Goal: Transaction & Acquisition: Purchase product/service

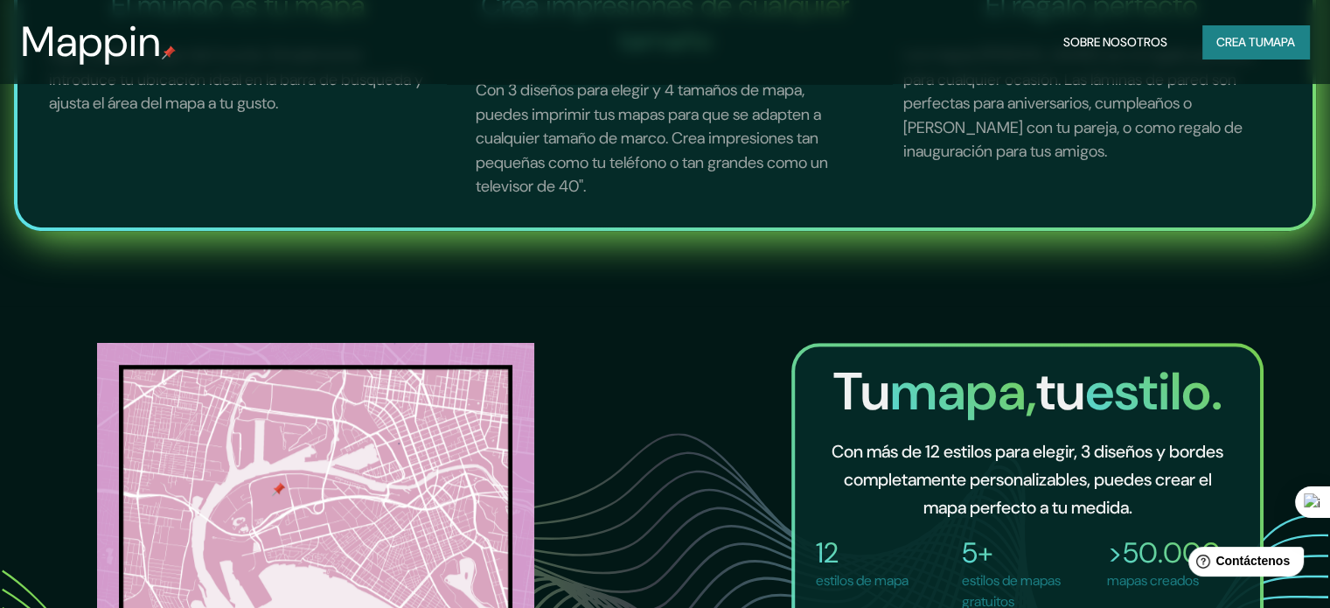
scroll to position [1224, 0]
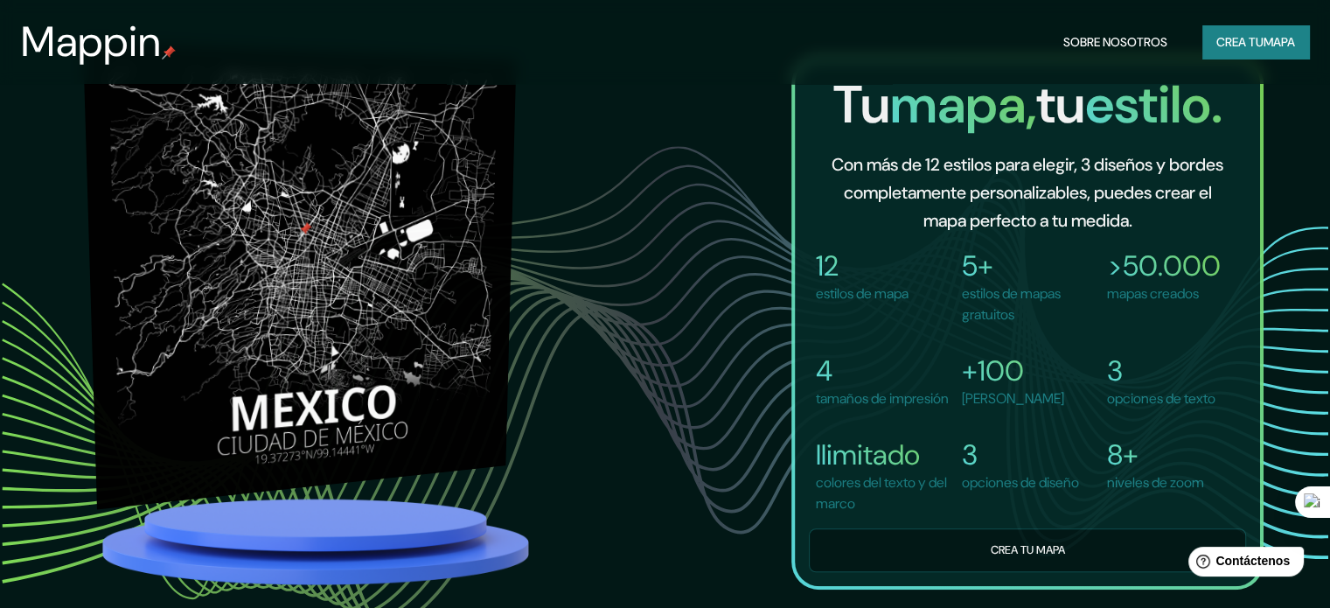
drag, startPoint x: 500, startPoint y: 347, endPoint x: 407, endPoint y: 352, distance: 92.8
click at [498, 347] on div at bounding box center [489, 263] width 54 height 415
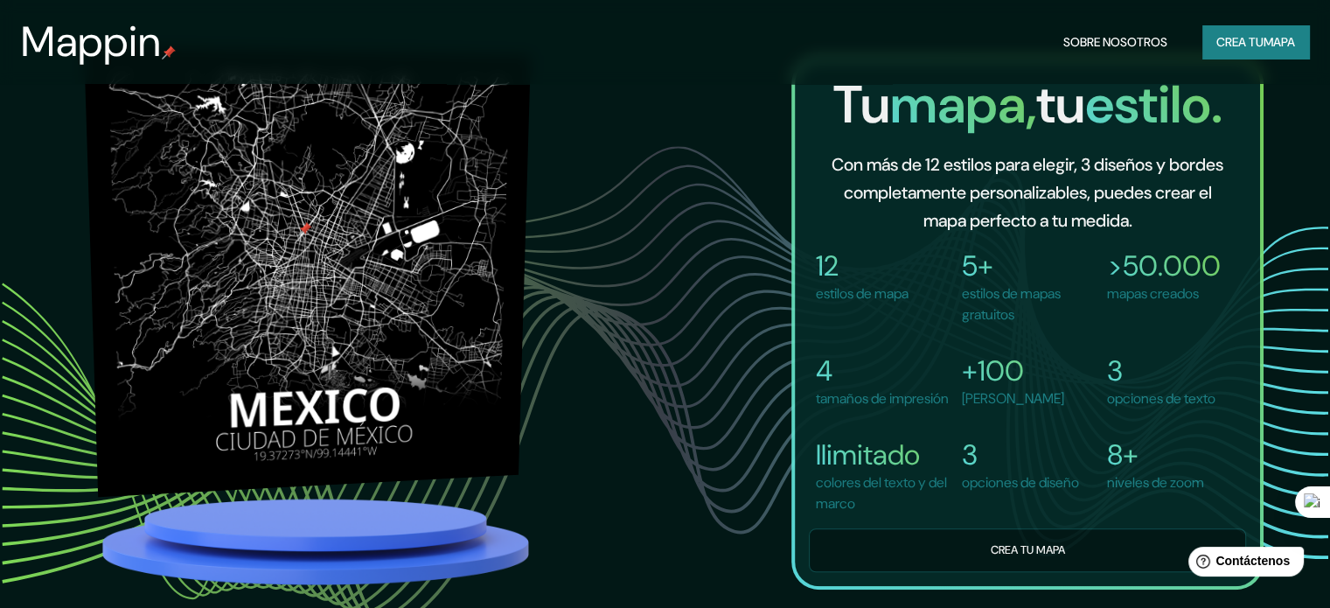
click at [407, 351] on img at bounding box center [307, 270] width 447 height 450
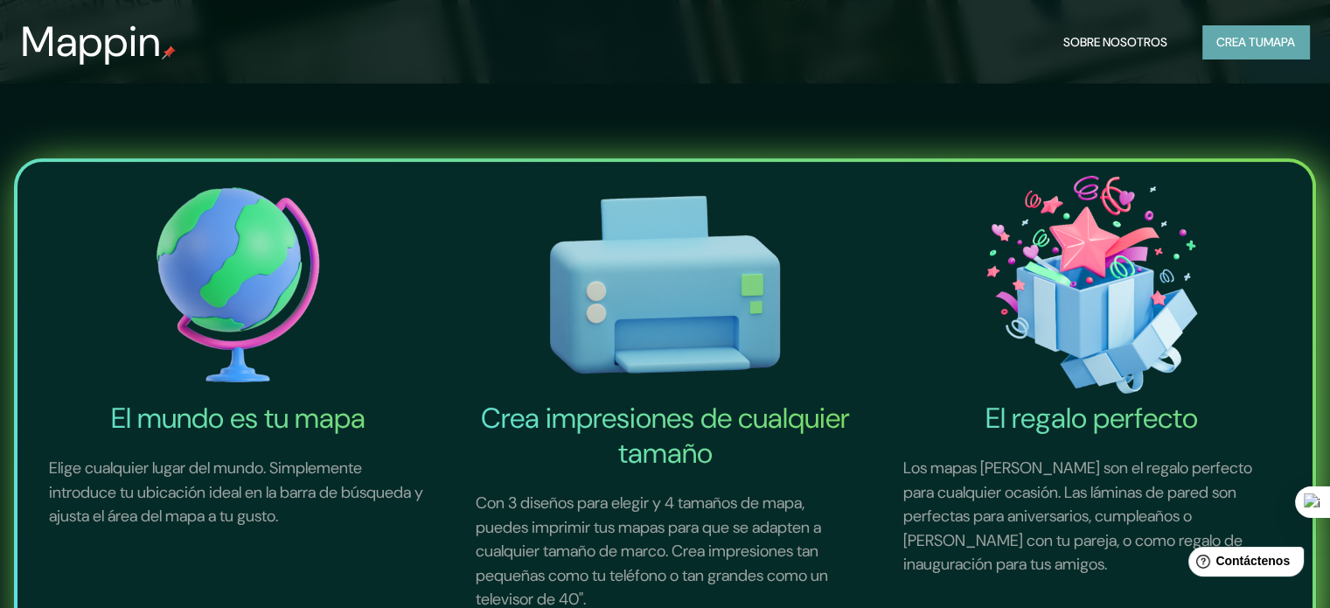
click at [1265, 56] on button "Crea tu mapa" at bounding box center [1255, 41] width 107 height 33
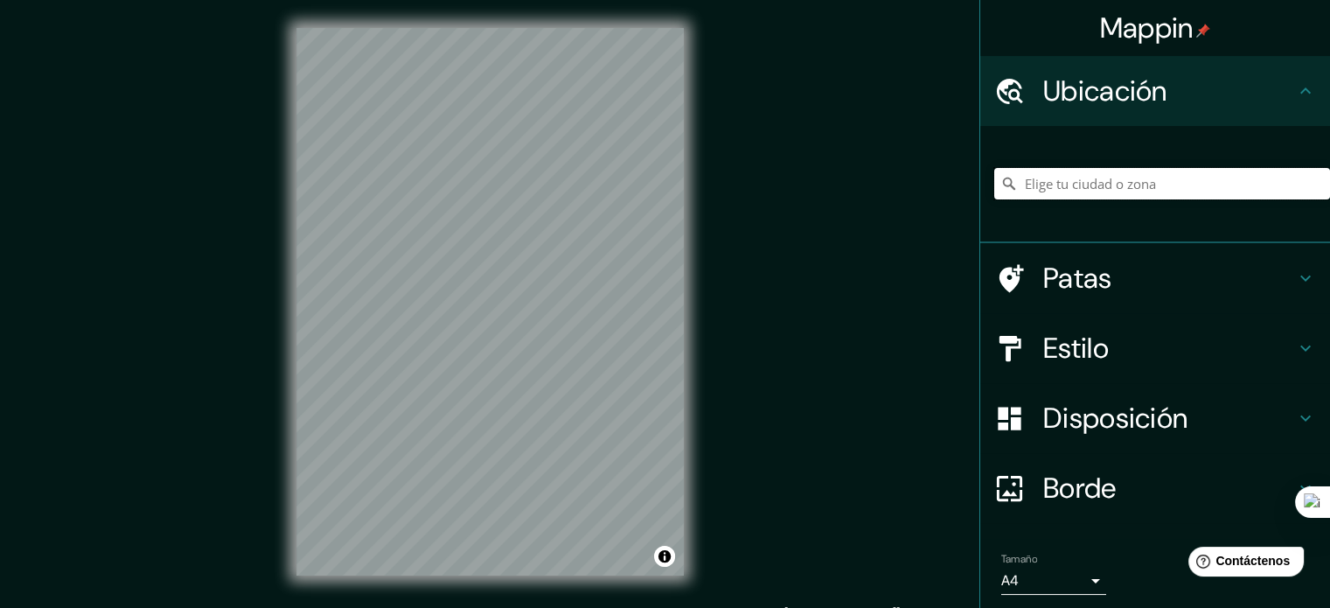
click at [1217, 180] on input "Elige tu ciudad o zona" at bounding box center [1162, 183] width 336 height 31
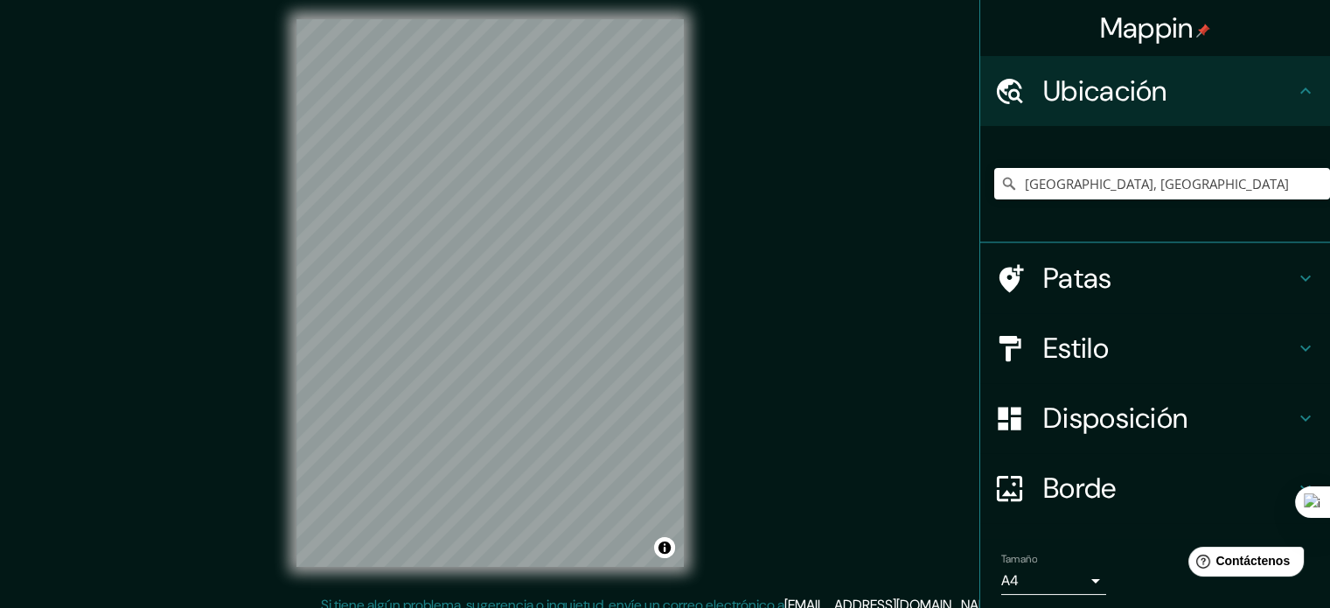
scroll to position [23, 0]
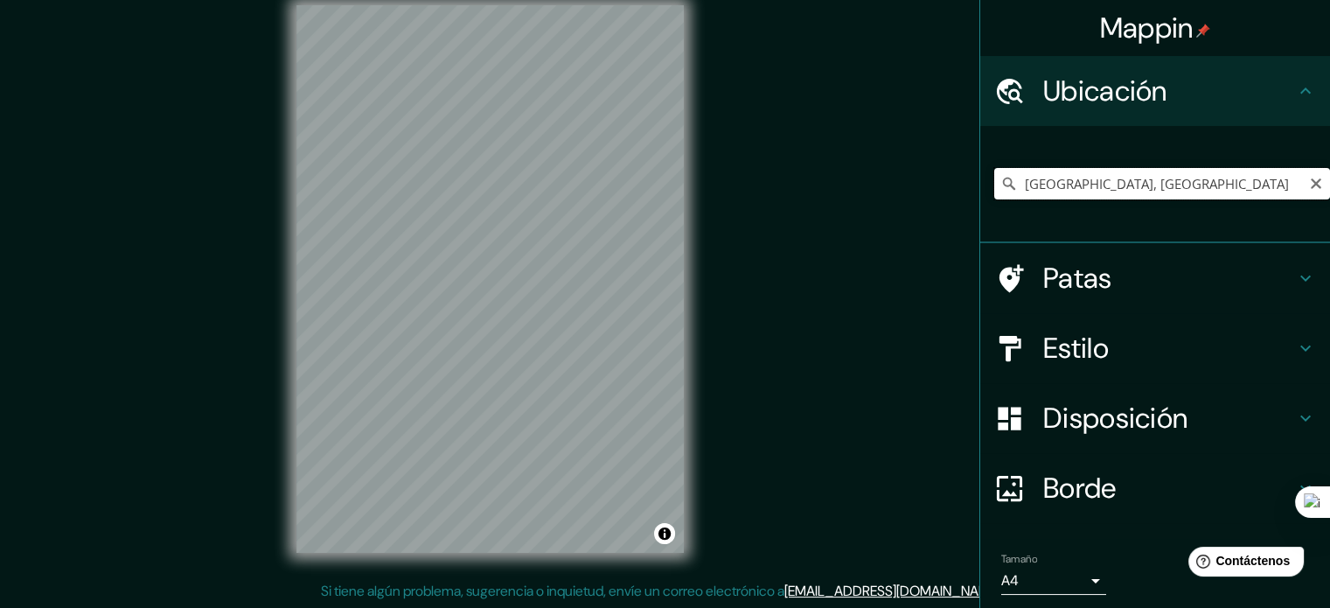
click at [1144, 184] on input "[GEOGRAPHIC_DATA], [GEOGRAPHIC_DATA]" at bounding box center [1162, 183] width 336 height 31
paste input "[STREET_ADDRESS]"
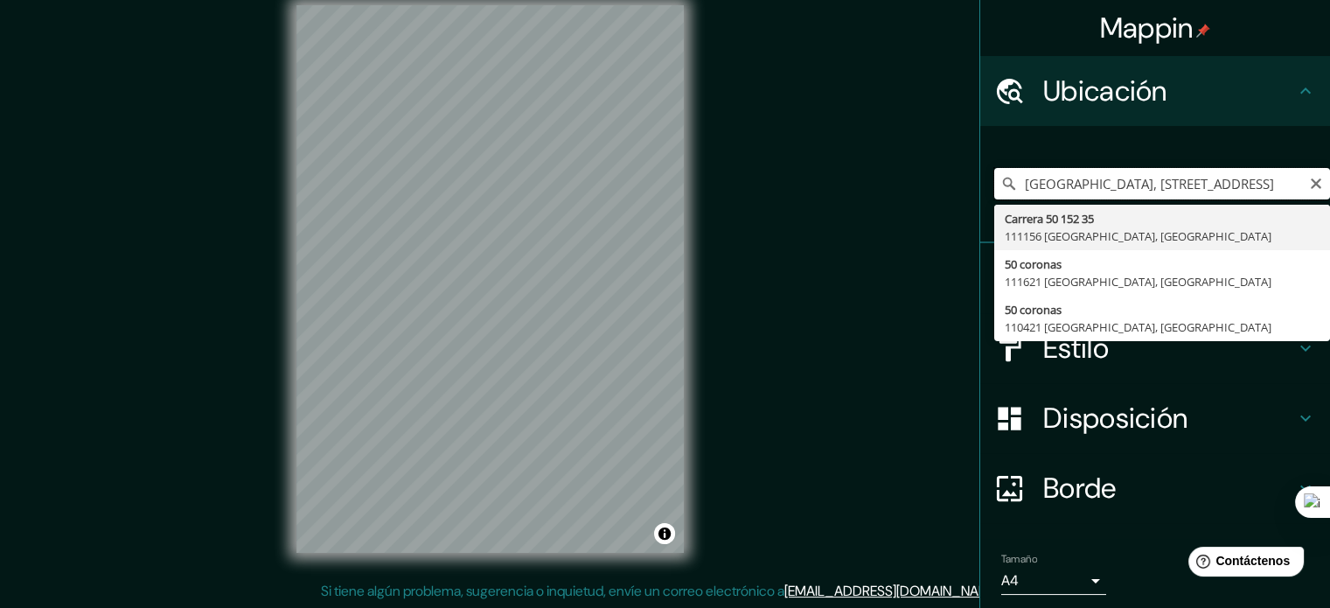
scroll to position [0, 0]
drag, startPoint x: 1076, startPoint y: 186, endPoint x: 865, endPoint y: 231, distance: 215.4
click at [881, 229] on div "Mappin Ubicación [GEOGRAPHIC_DATA], [STREET_ADDRESS], [GEOGRAPHIC_DATA] [STREET…" at bounding box center [665, 292] width 1330 height 631
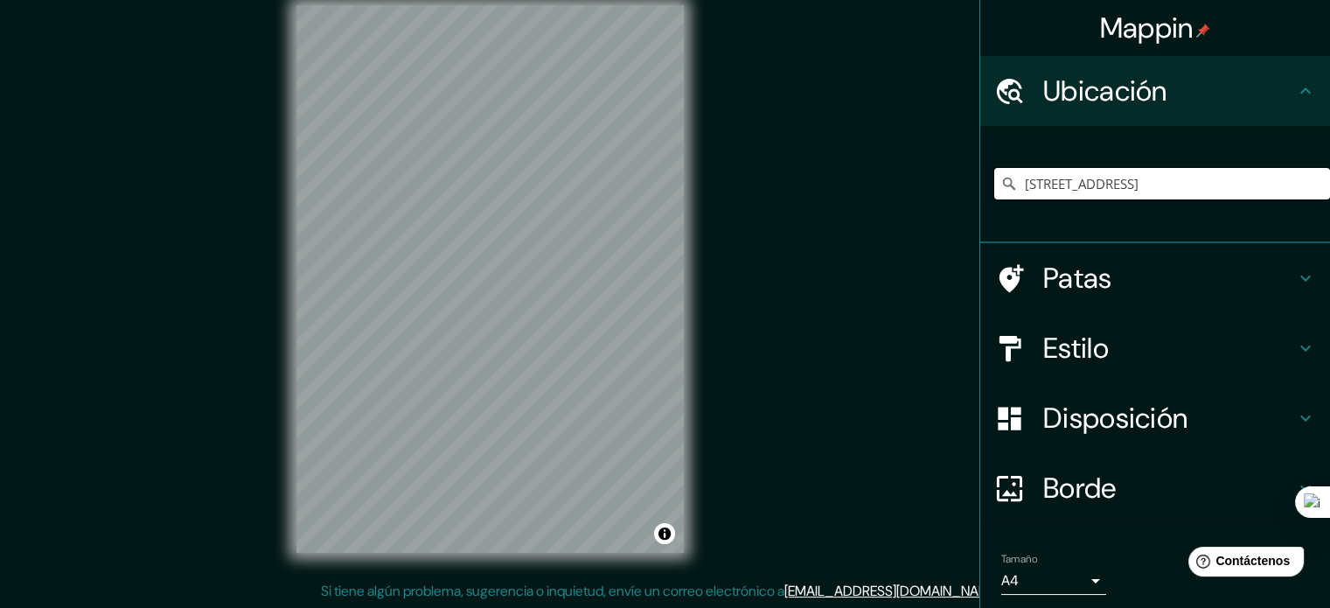
type input "[STREET_ADDRESS]"
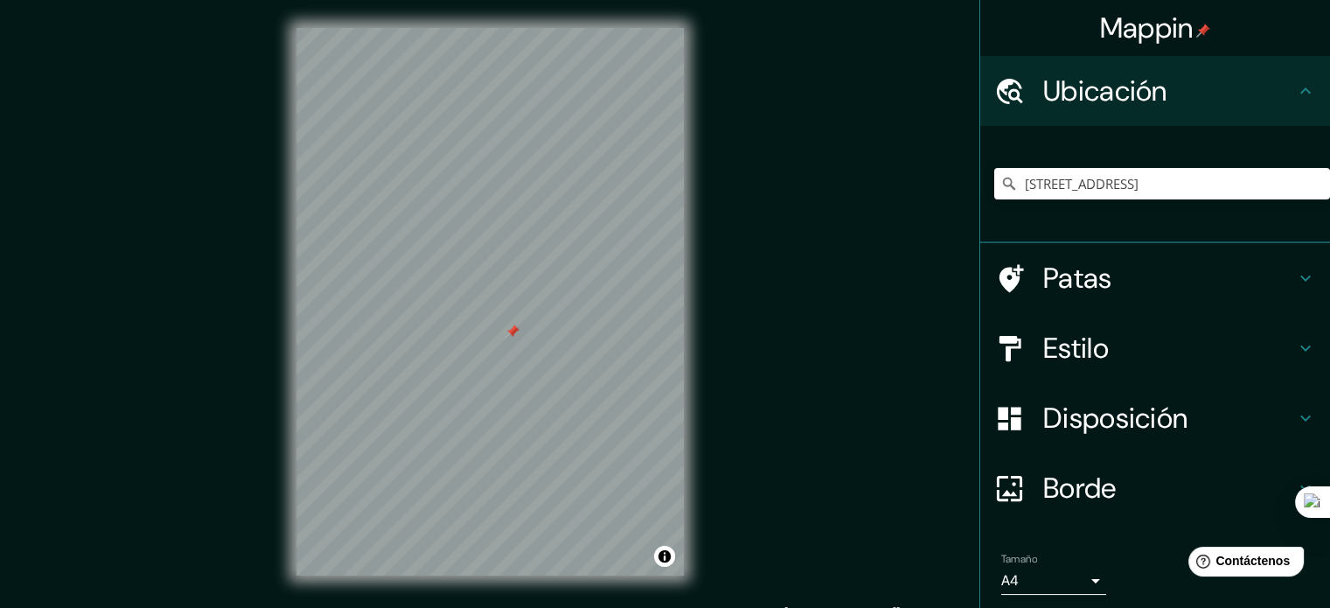
click at [1081, 346] on font "Estilo" at bounding box center [1076, 348] width 66 height 37
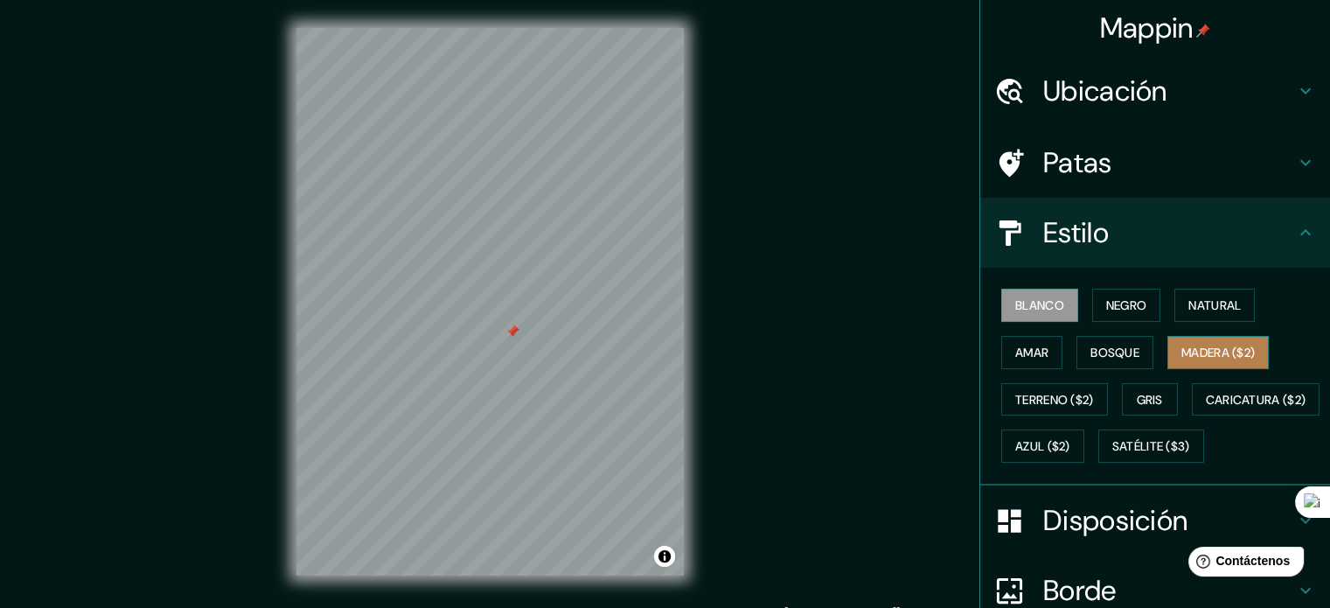
click at [1210, 352] on font "Madera ($2)" at bounding box center [1217, 352] width 73 height 16
click at [1297, 217] on div "Estilo" at bounding box center [1155, 233] width 350 height 70
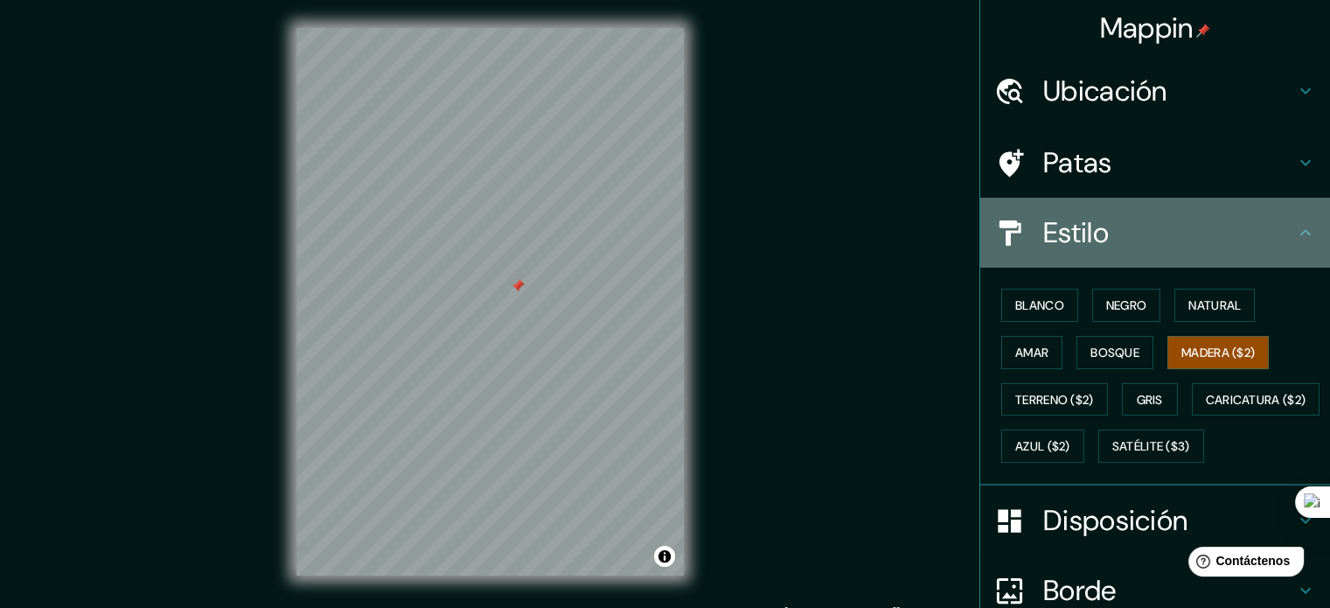
click at [1295, 226] on icon at bounding box center [1305, 232] width 21 height 21
click at [1300, 232] on icon at bounding box center [1305, 232] width 10 height 6
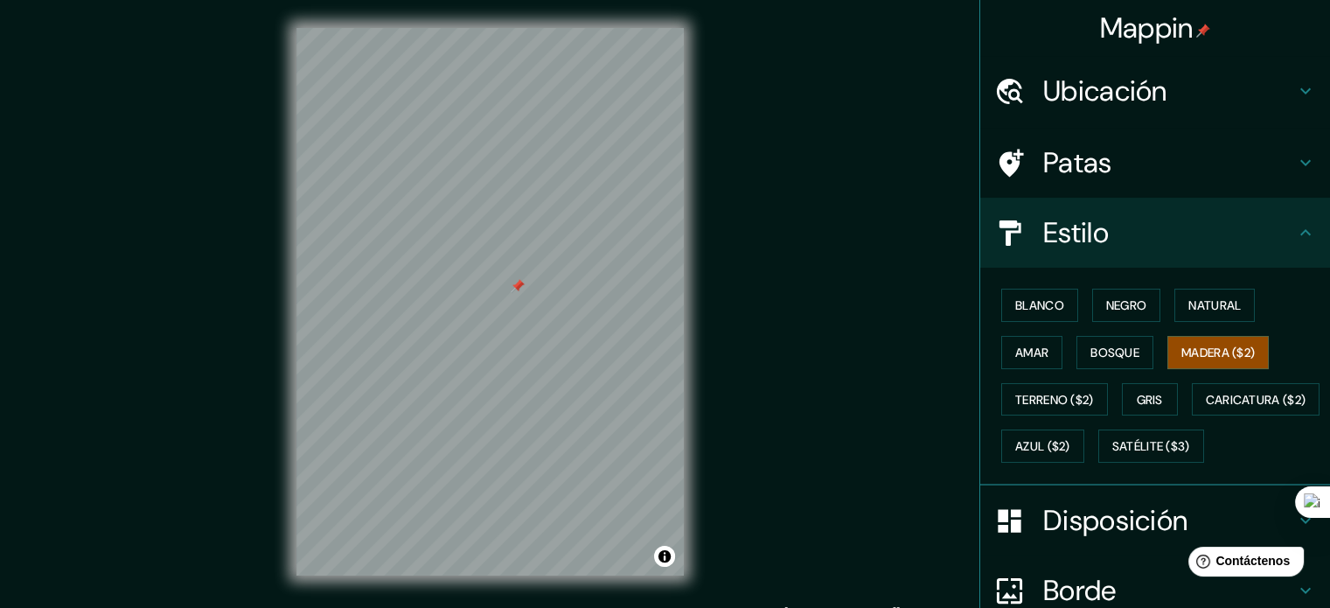
click at [1300, 232] on icon at bounding box center [1305, 232] width 10 height 6
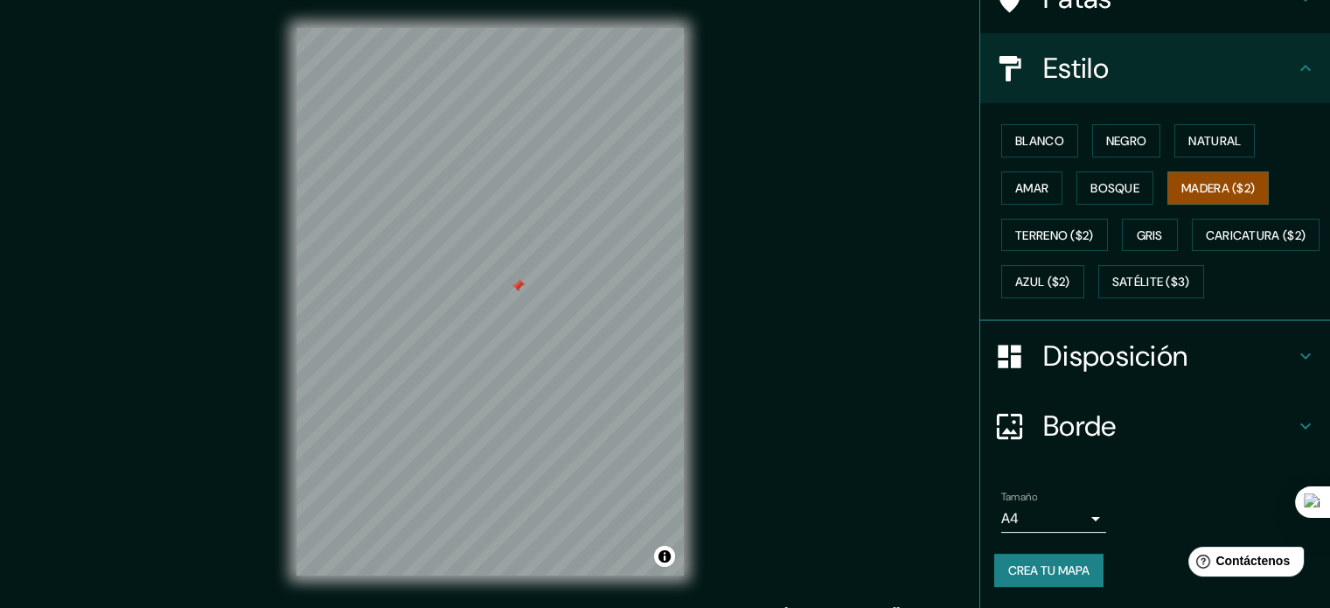
scroll to position [206, 0]
click at [1168, 349] on font "Disposición" at bounding box center [1115, 355] width 144 height 37
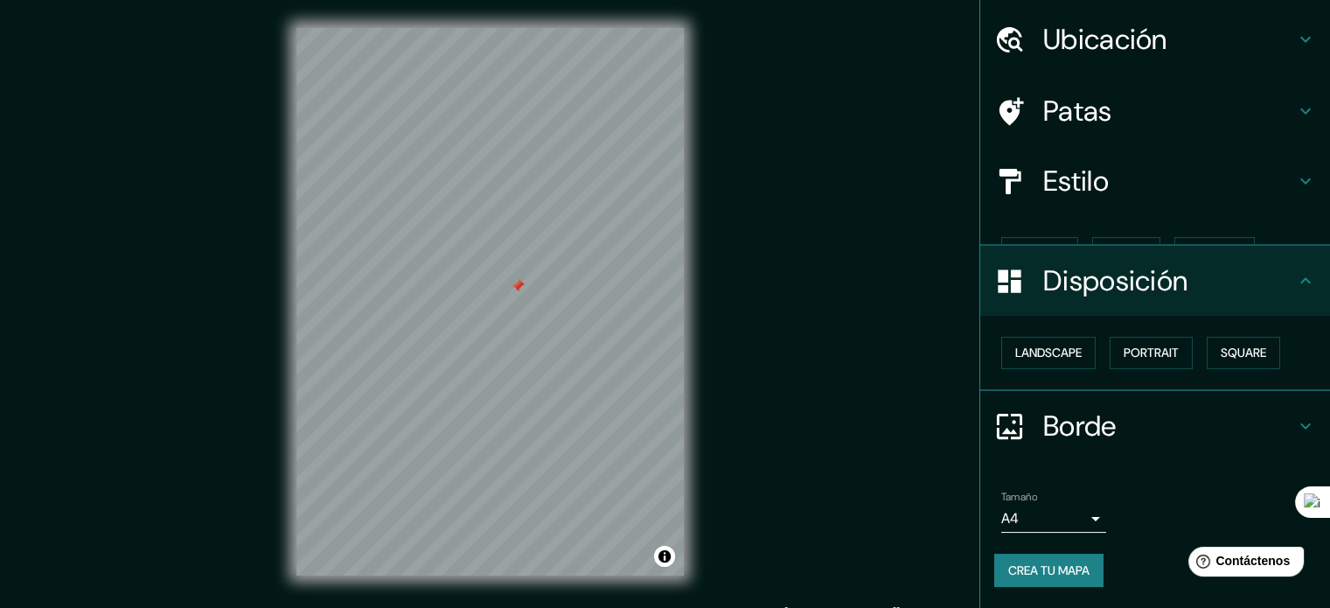
scroll to position [21, 0]
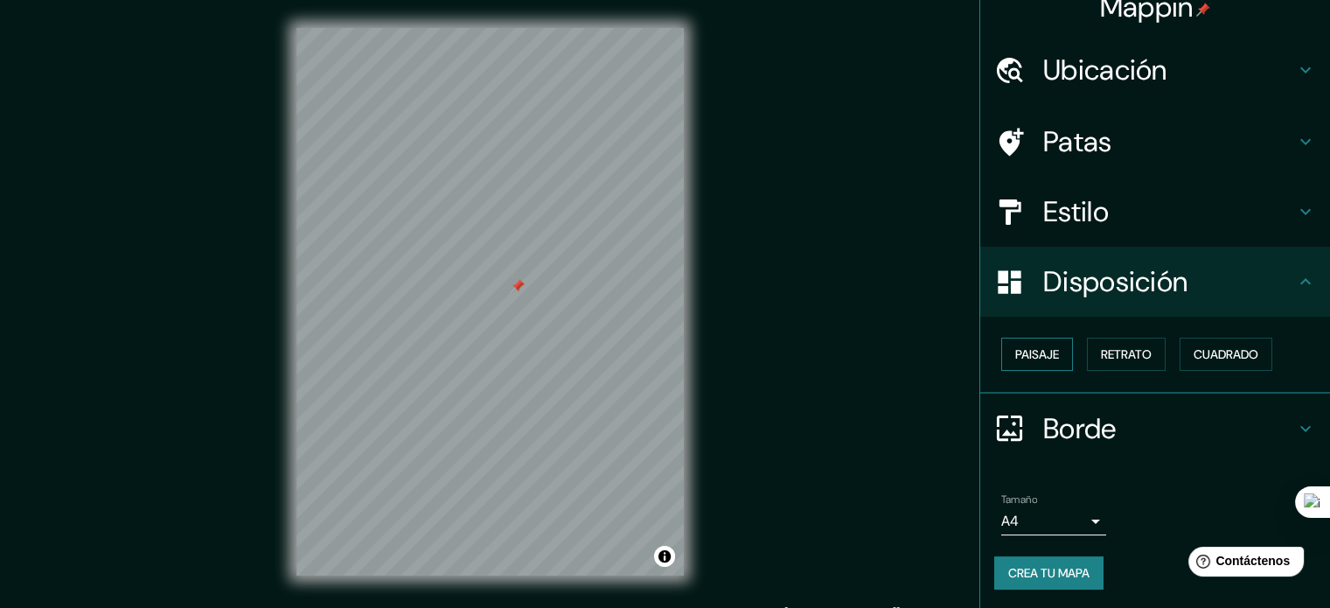
click at [1049, 354] on button "Paisaje" at bounding box center [1037, 353] width 72 height 33
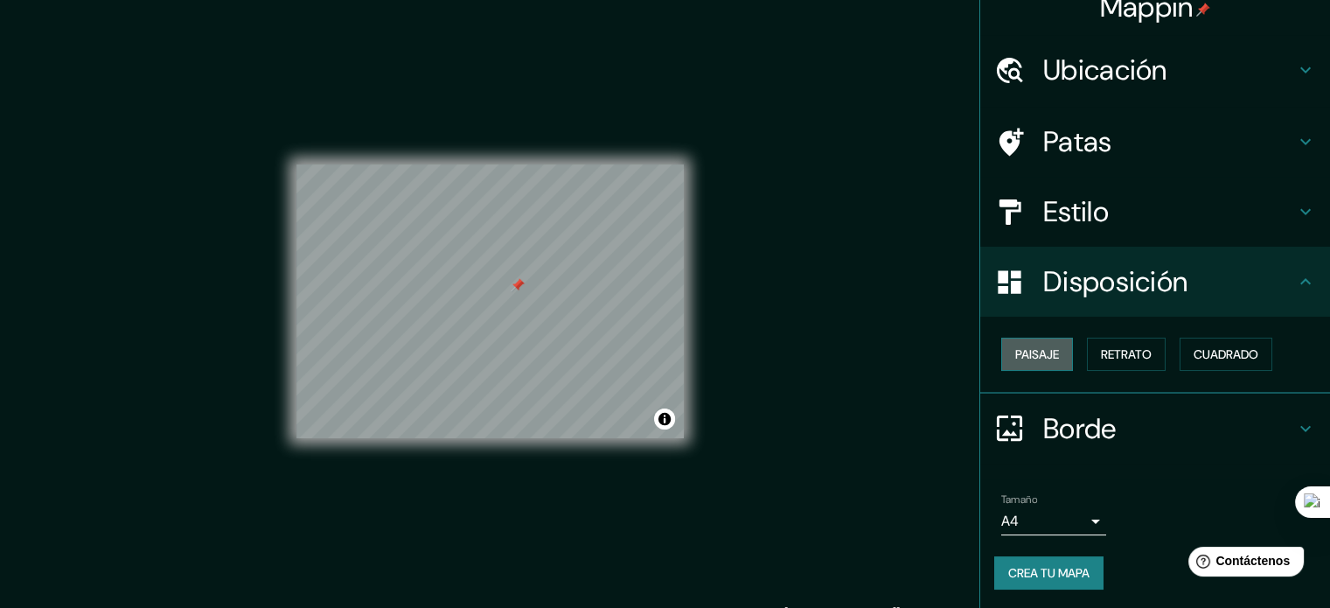
click at [1049, 354] on button "Paisaje" at bounding box center [1037, 353] width 72 height 33
click at [1102, 359] on font "Retrato" at bounding box center [1126, 354] width 51 height 16
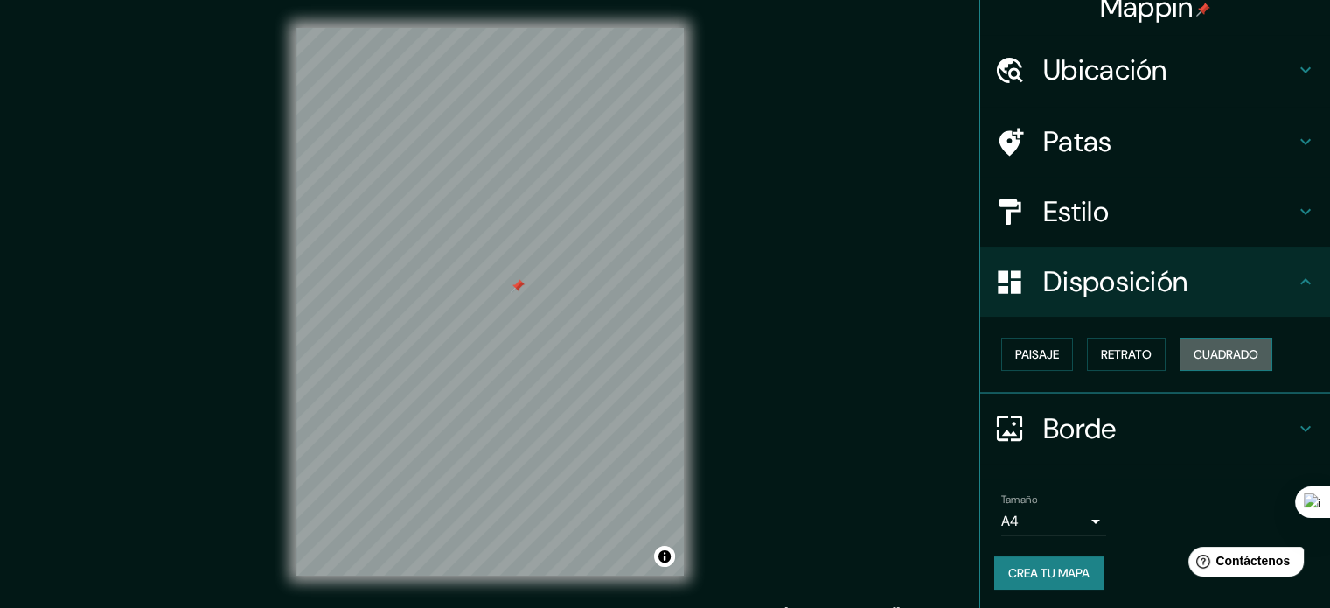
click at [1196, 349] on font "Cuadrado" at bounding box center [1225, 354] width 65 height 16
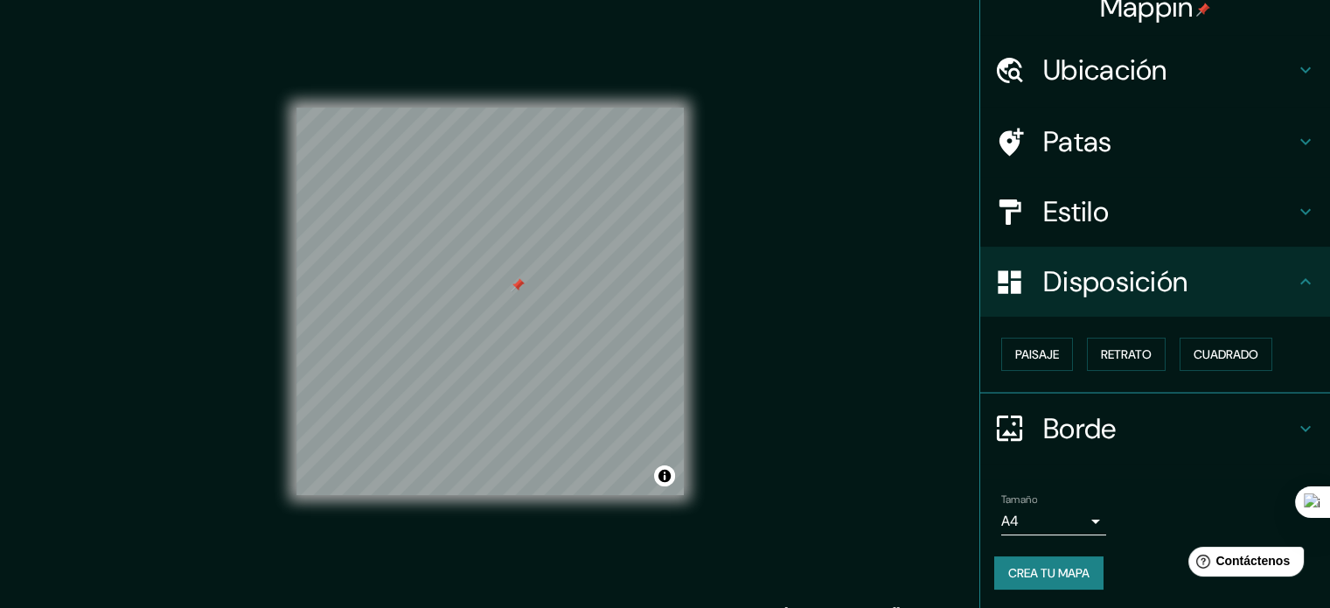
click at [1121, 142] on h4 "Patas" at bounding box center [1169, 141] width 252 height 35
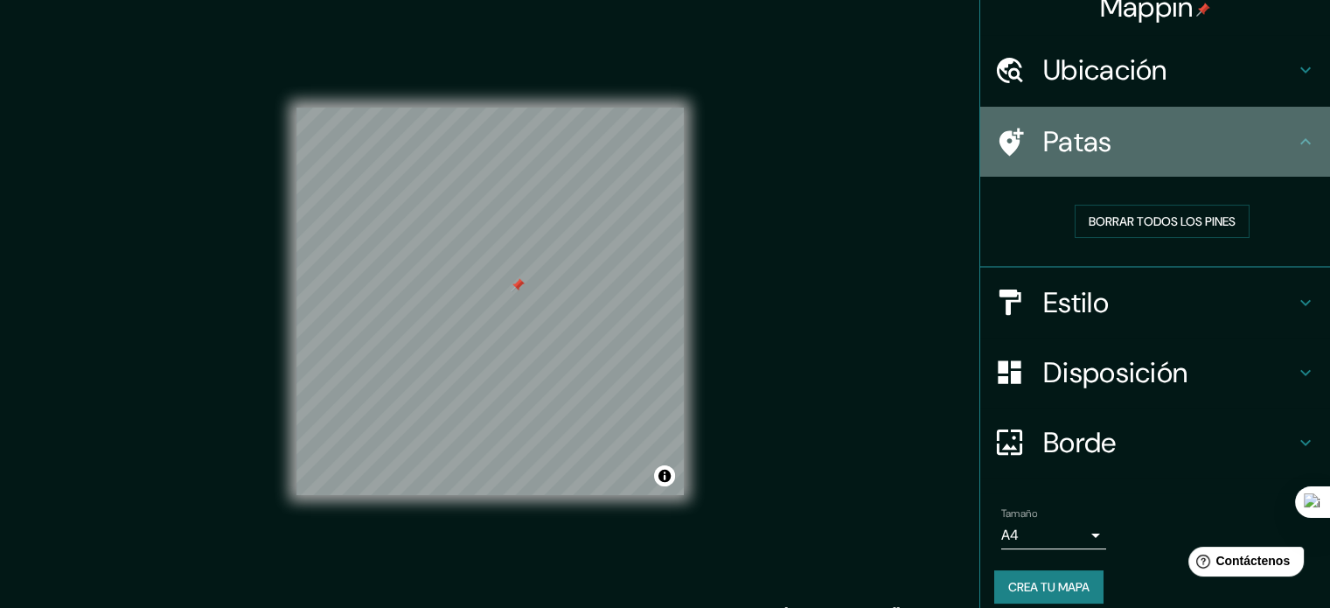
click at [1121, 142] on h4 "Patas" at bounding box center [1169, 141] width 252 height 35
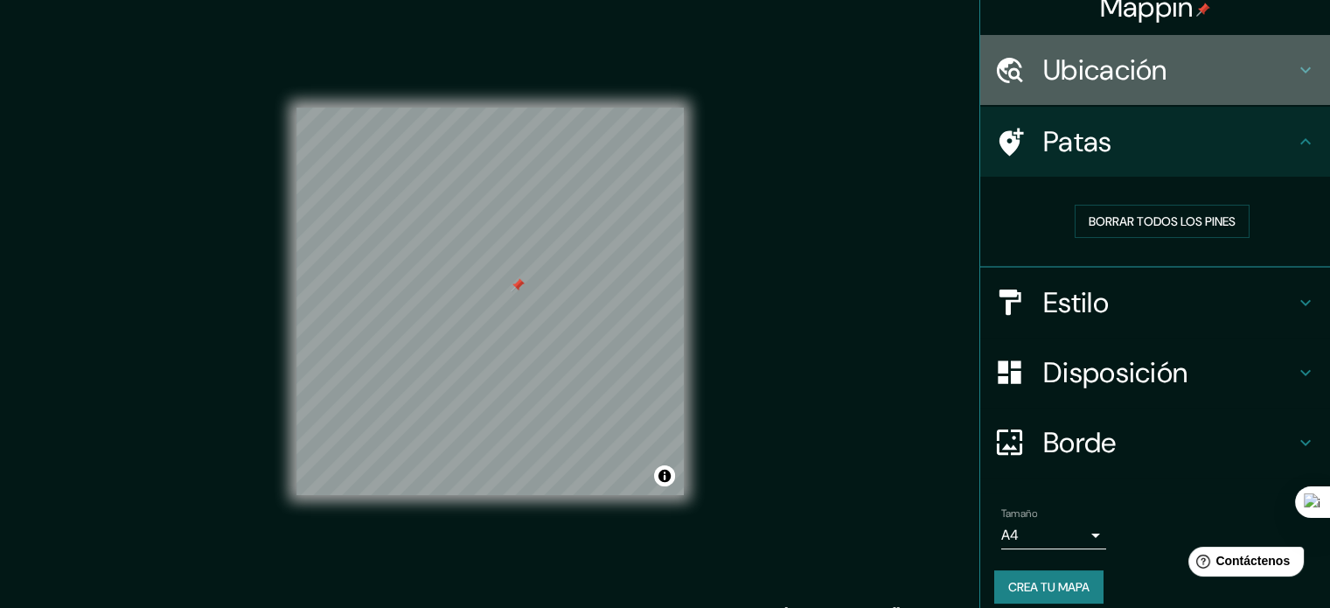
click at [1161, 73] on h4 "Ubicación" at bounding box center [1169, 69] width 252 height 35
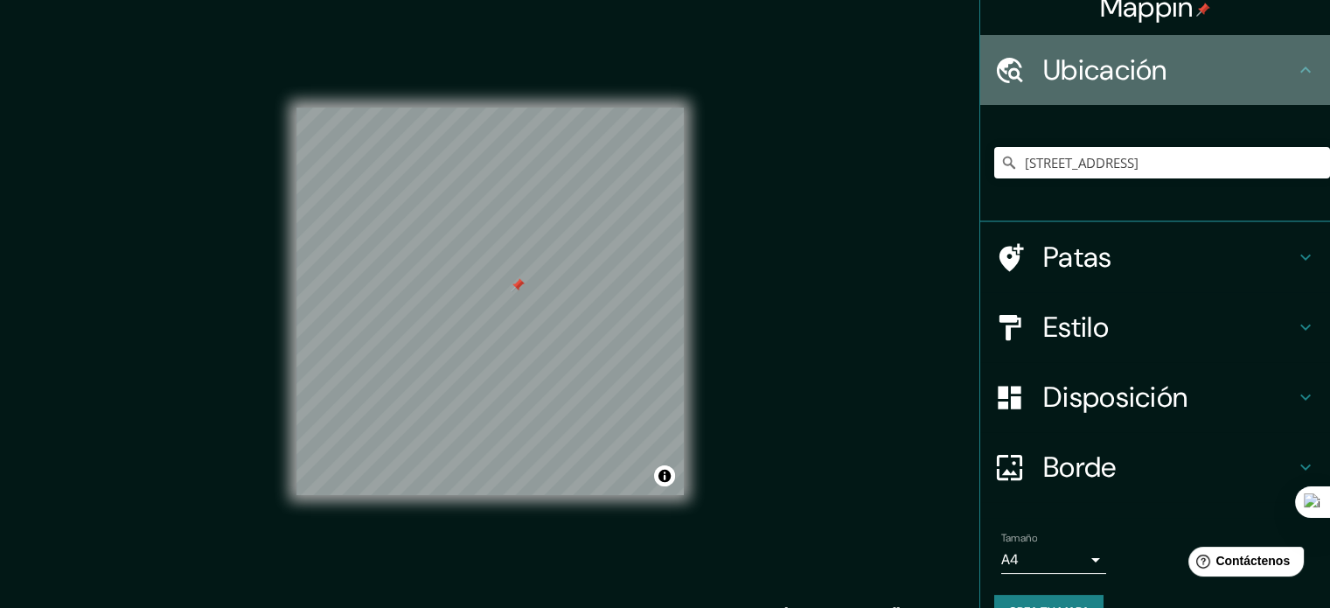
click at [1161, 73] on h4 "Ubicación" at bounding box center [1169, 69] width 252 height 35
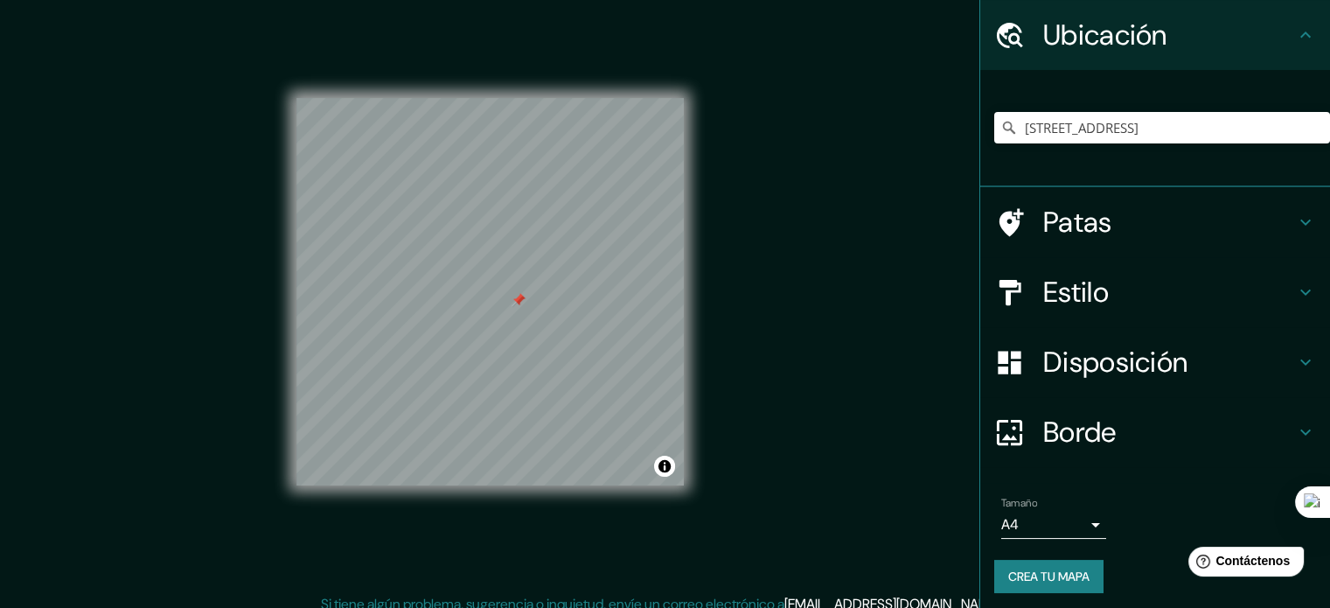
scroll to position [60, 0]
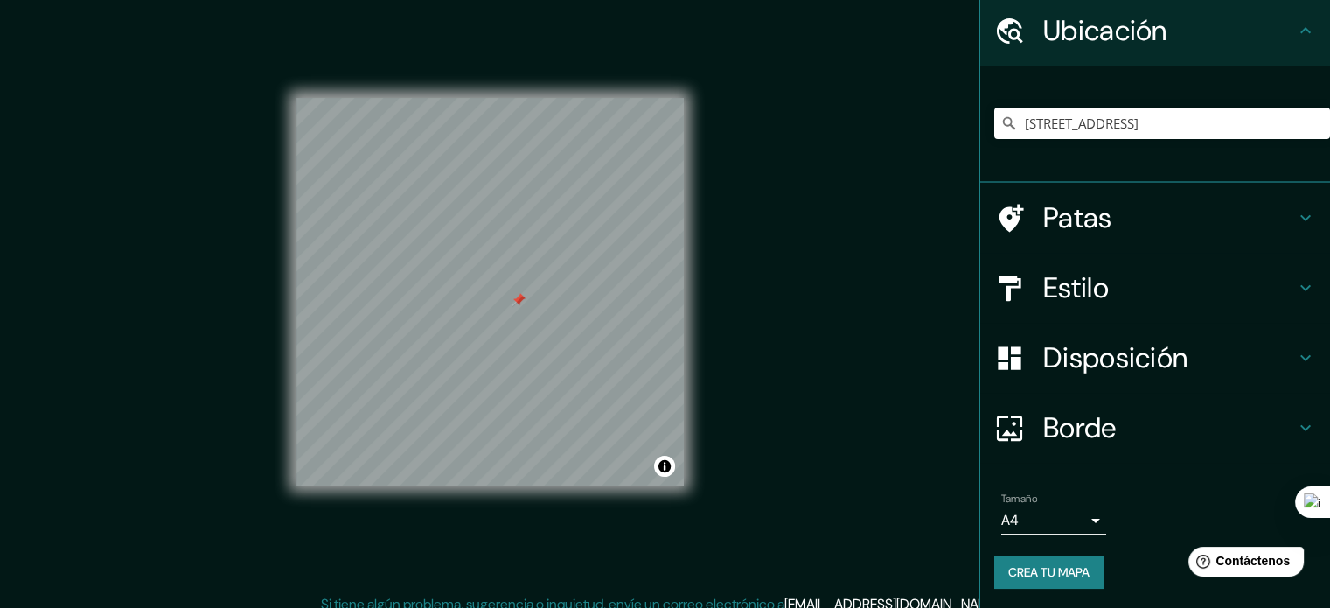
click at [1053, 576] on font "Crea tu mapa" at bounding box center [1048, 572] width 81 height 16
